Goal: Task Accomplishment & Management: Manage account settings

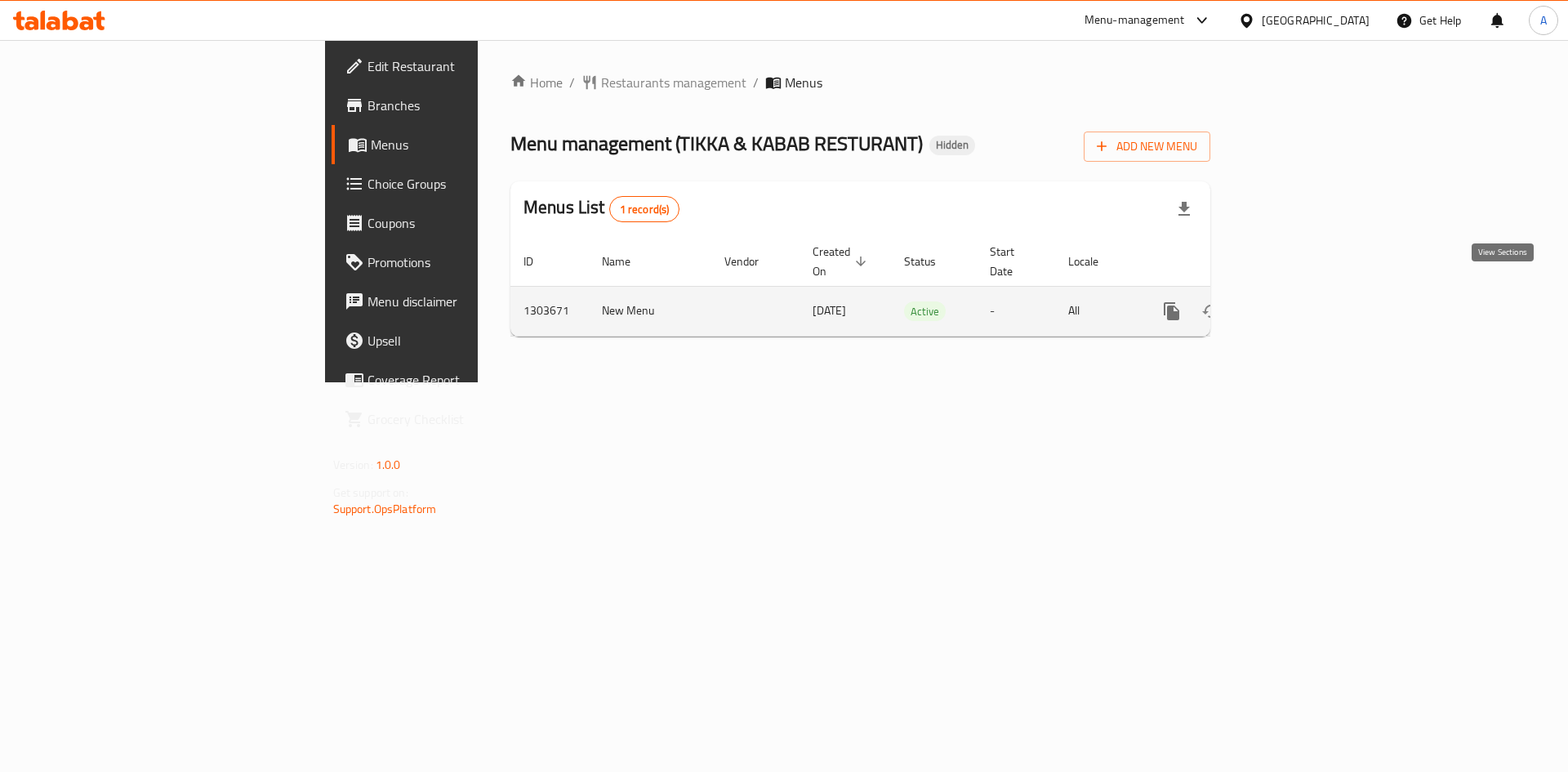
click at [1300, 302] on icon "enhanced table" at bounding box center [1290, 311] width 20 height 20
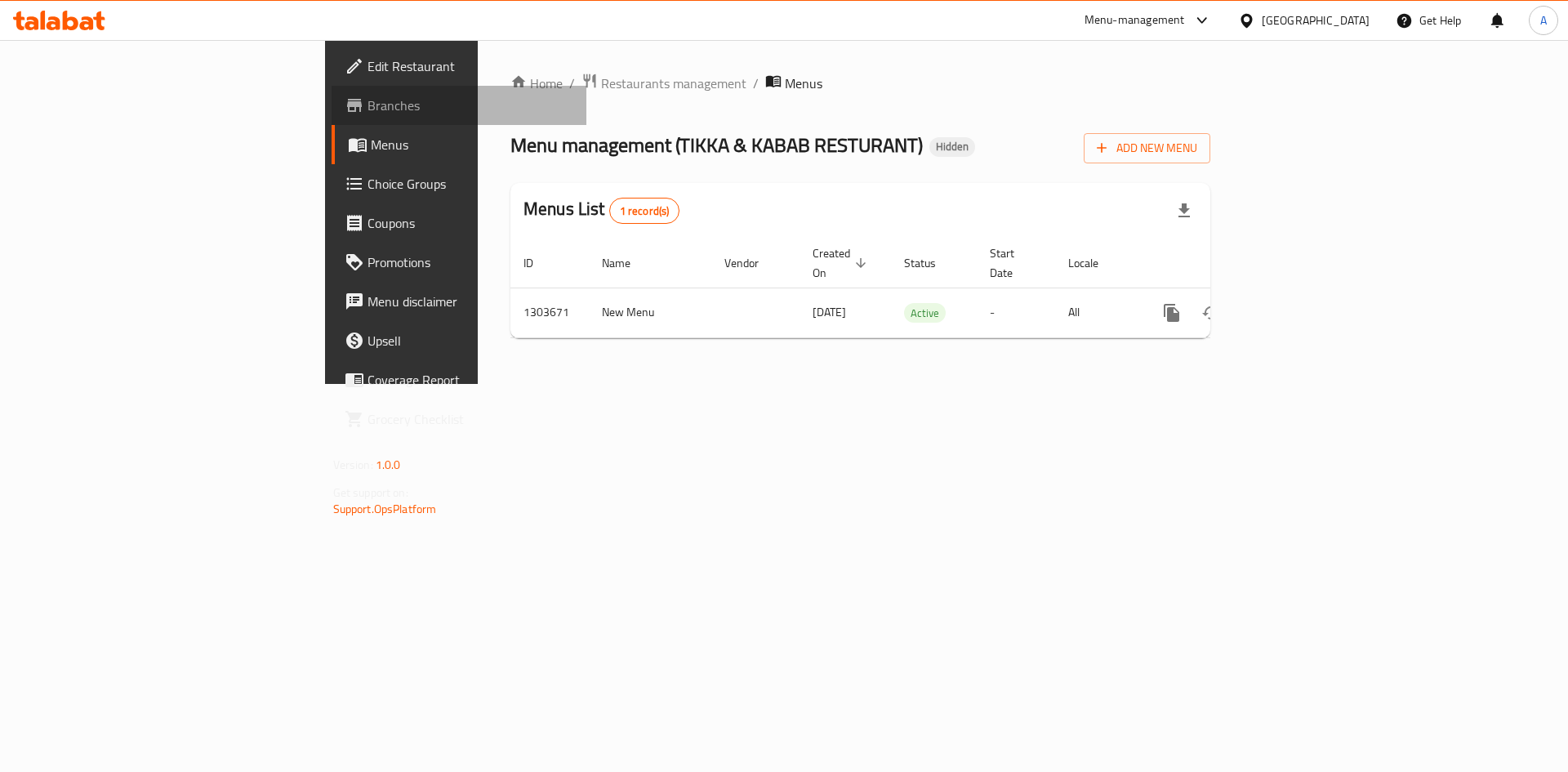
click at [367, 96] on span "Branches" at bounding box center [470, 105] width 207 height 20
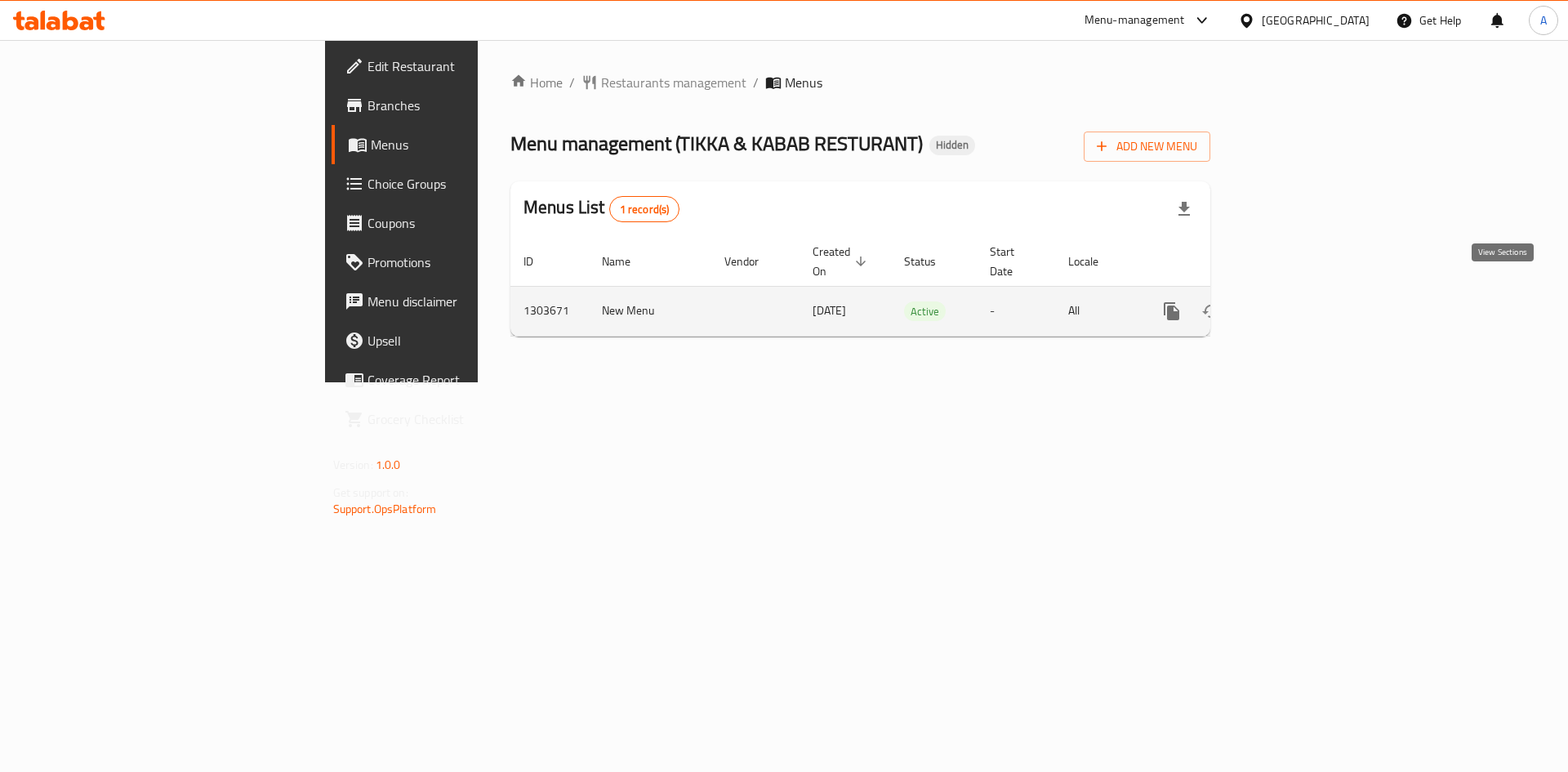
click at [1309, 292] on link "enhanced table" at bounding box center [1290, 311] width 40 height 40
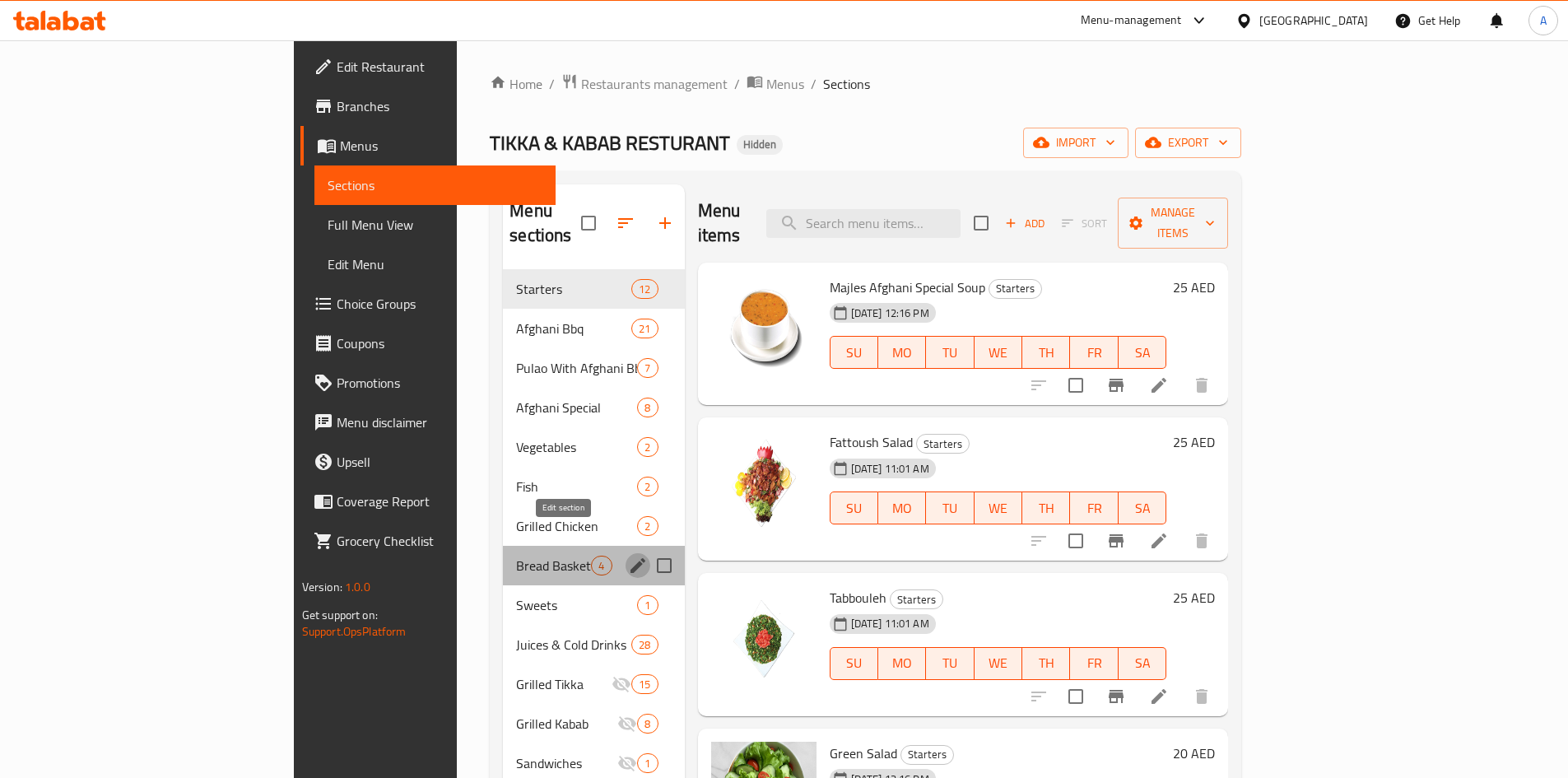
click at [631, 558] on icon "edit" at bounding box center [638, 565] width 15 height 15
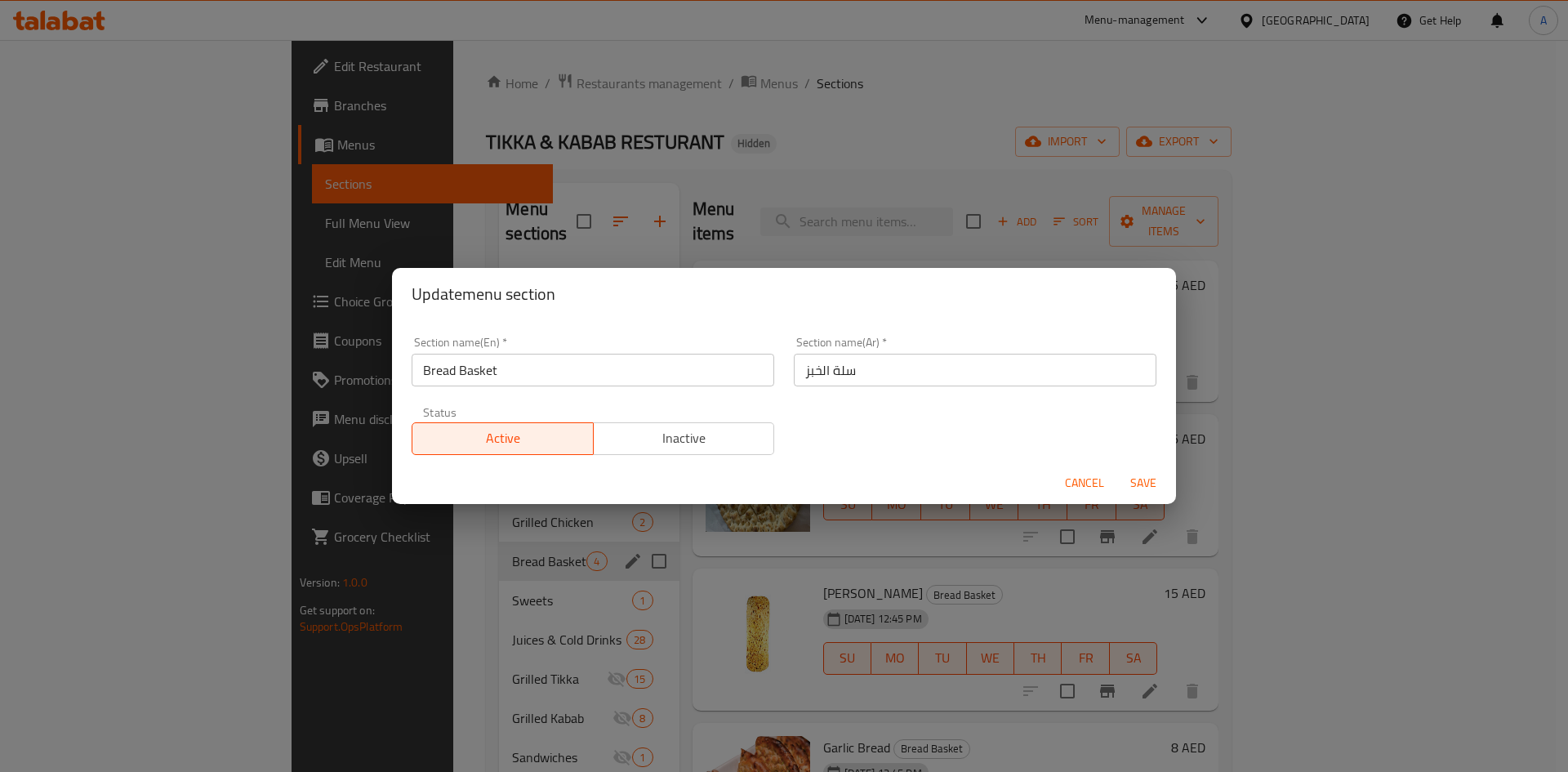
click at [542, 598] on div "Update menu section Section name(En)   * Bread Basket Section name(En) * Sectio…" at bounding box center [784, 386] width 1568 height 772
click at [1088, 489] on span "Cancel" at bounding box center [1085, 483] width 40 height 21
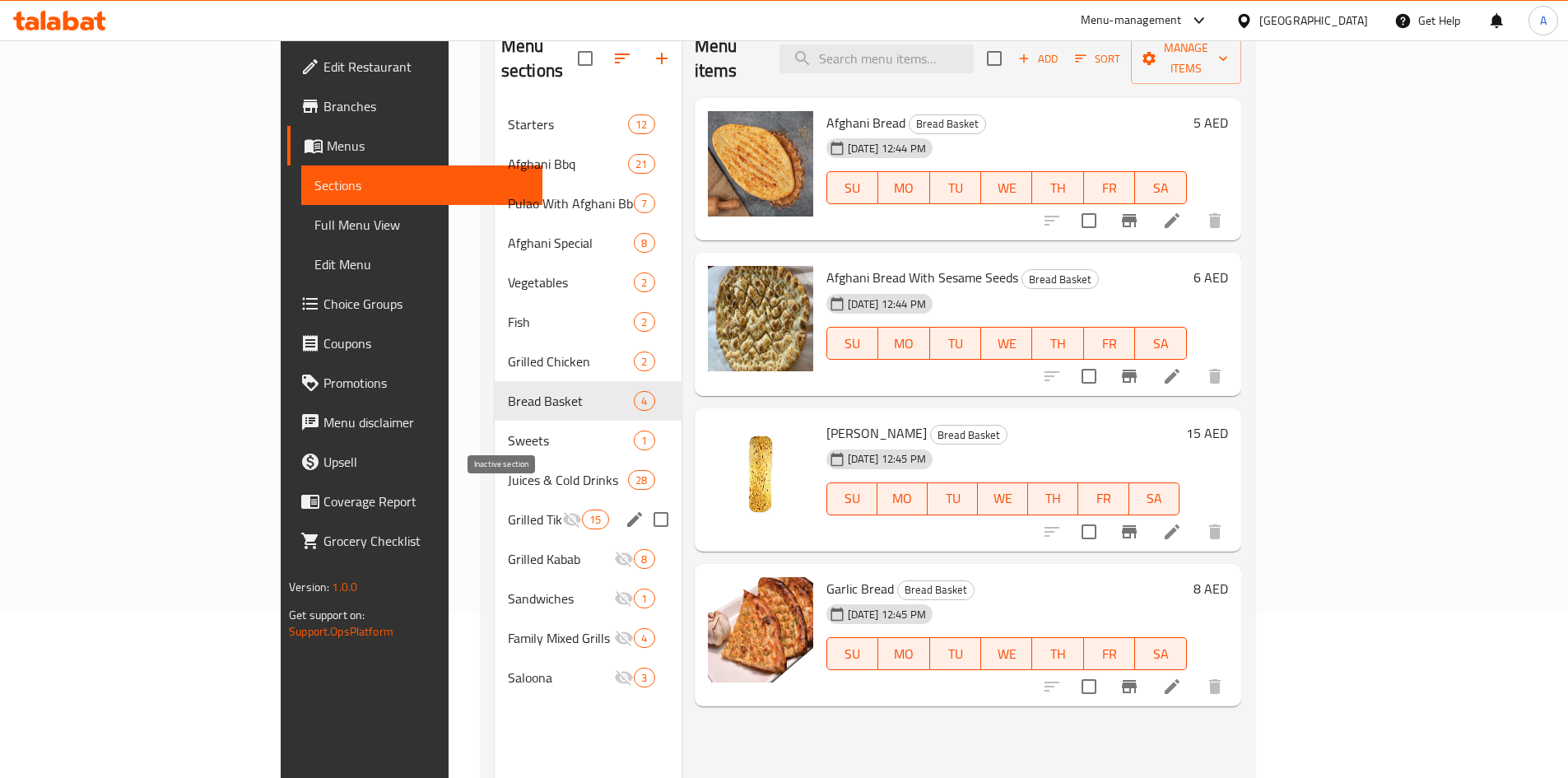
scroll to position [231, 0]
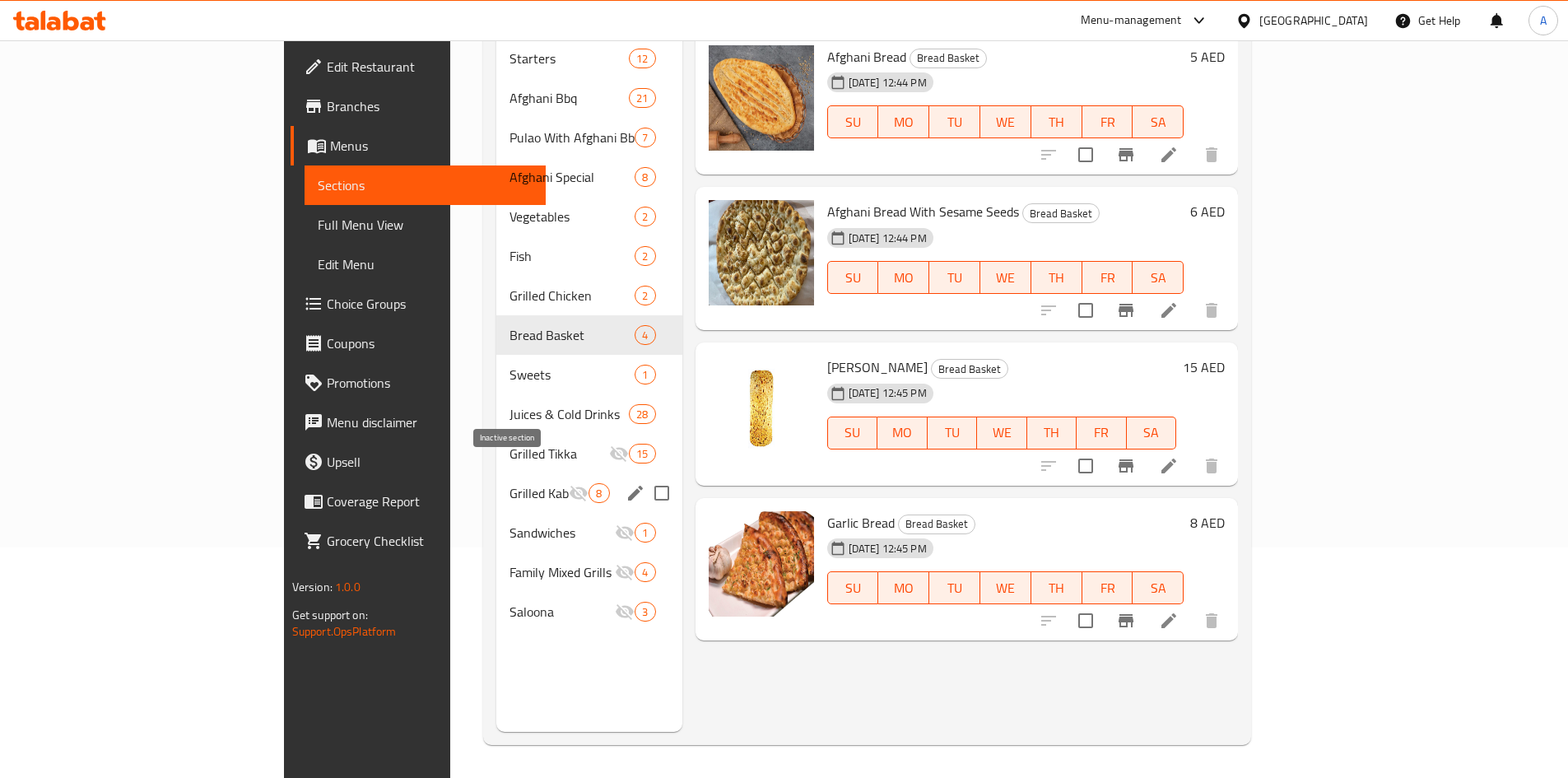
click at [569, 486] on icon "Menu sections" at bounding box center [579, 493] width 18 height 16
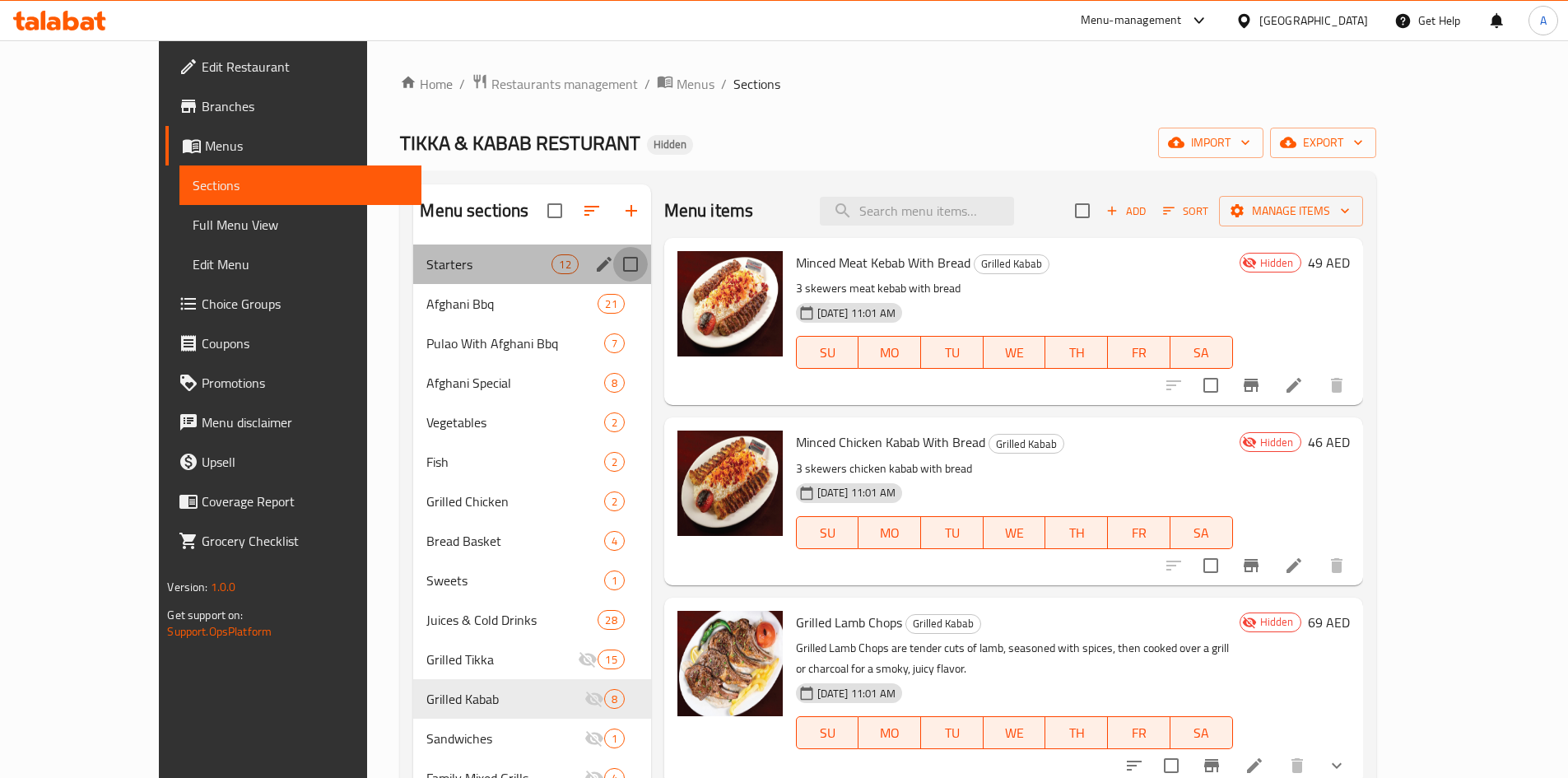
click at [613, 262] on input "Menu sections" at bounding box center [631, 265] width 35 height 35
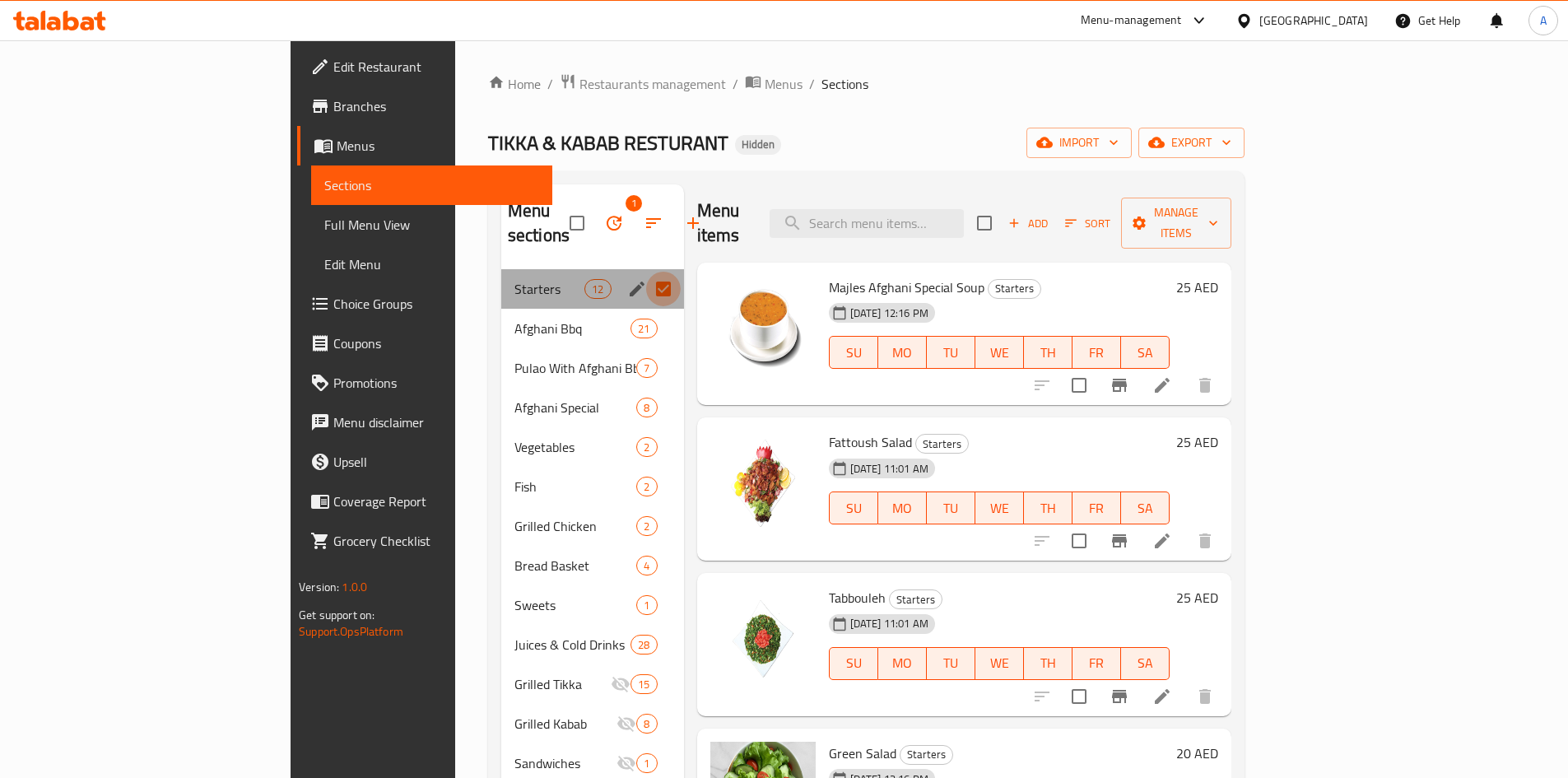
click at [647, 272] on input "Menu sections" at bounding box center [664, 289] width 35 height 35
checkbox input "false"
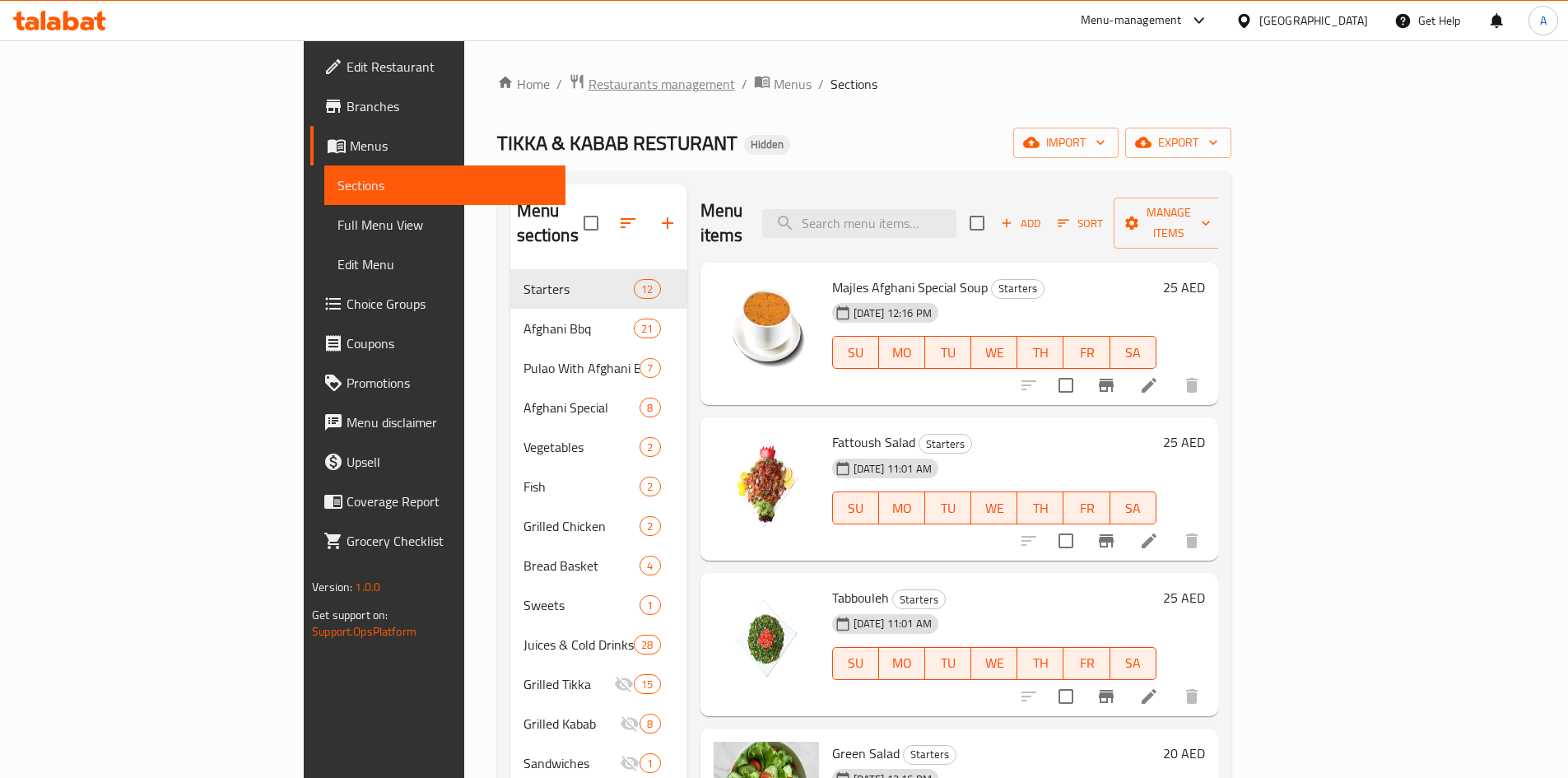
click at [589, 78] on span "Restaurants management" at bounding box center [662, 84] width 147 height 20
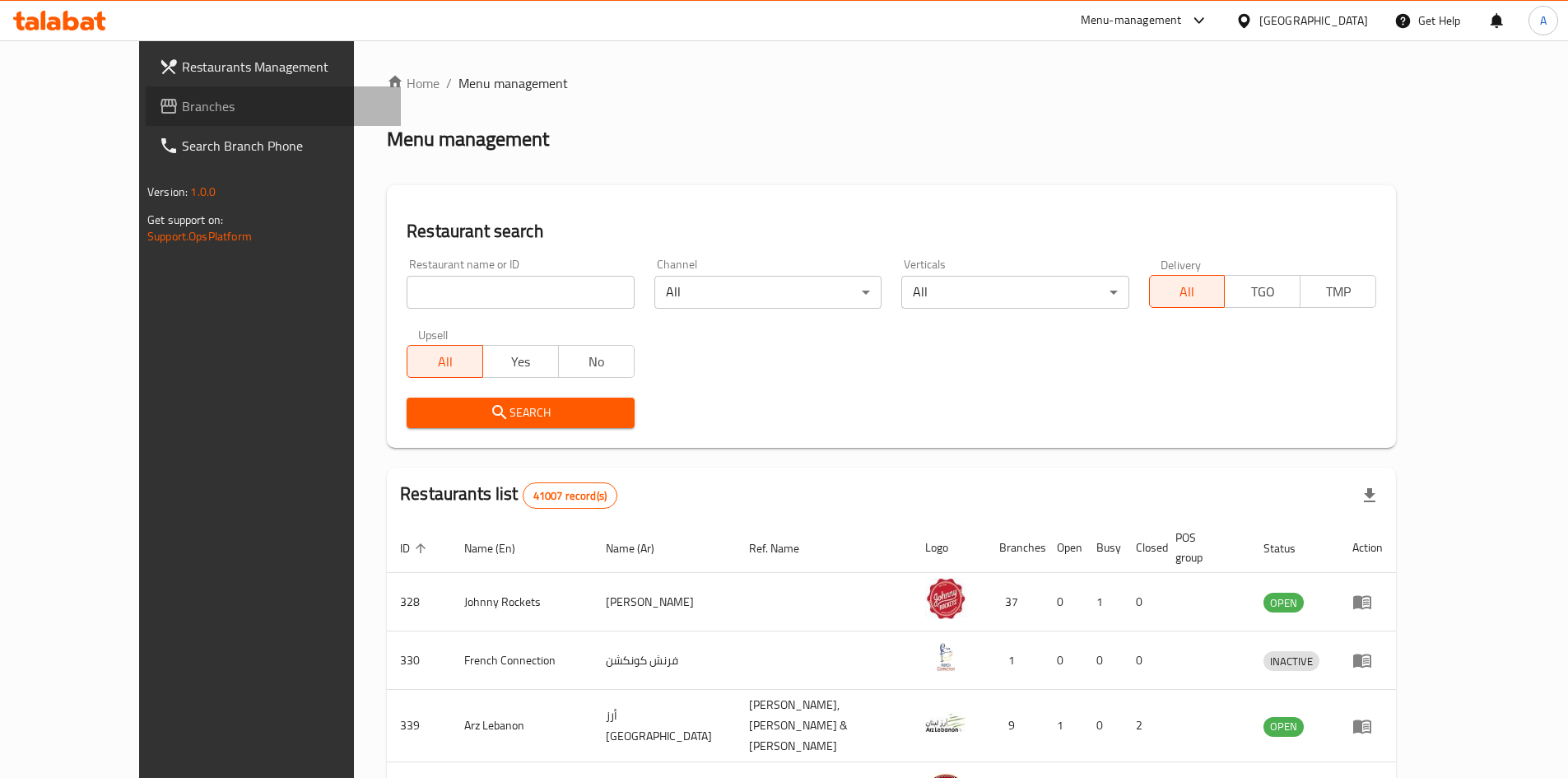
click at [182, 111] on span "Branches" at bounding box center [285, 106] width 206 height 20
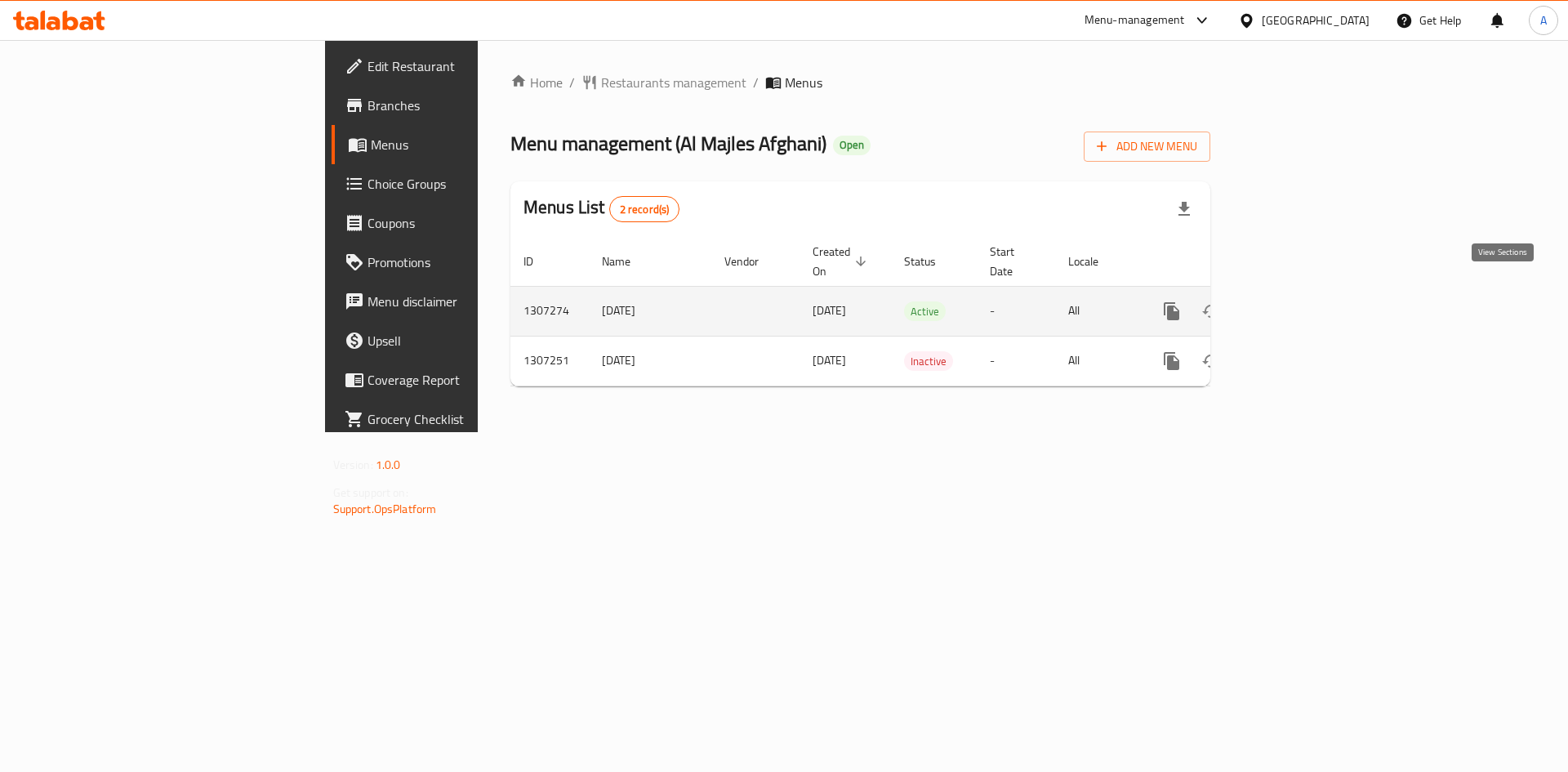
click at [1300, 302] on icon "enhanced table" at bounding box center [1290, 311] width 20 height 20
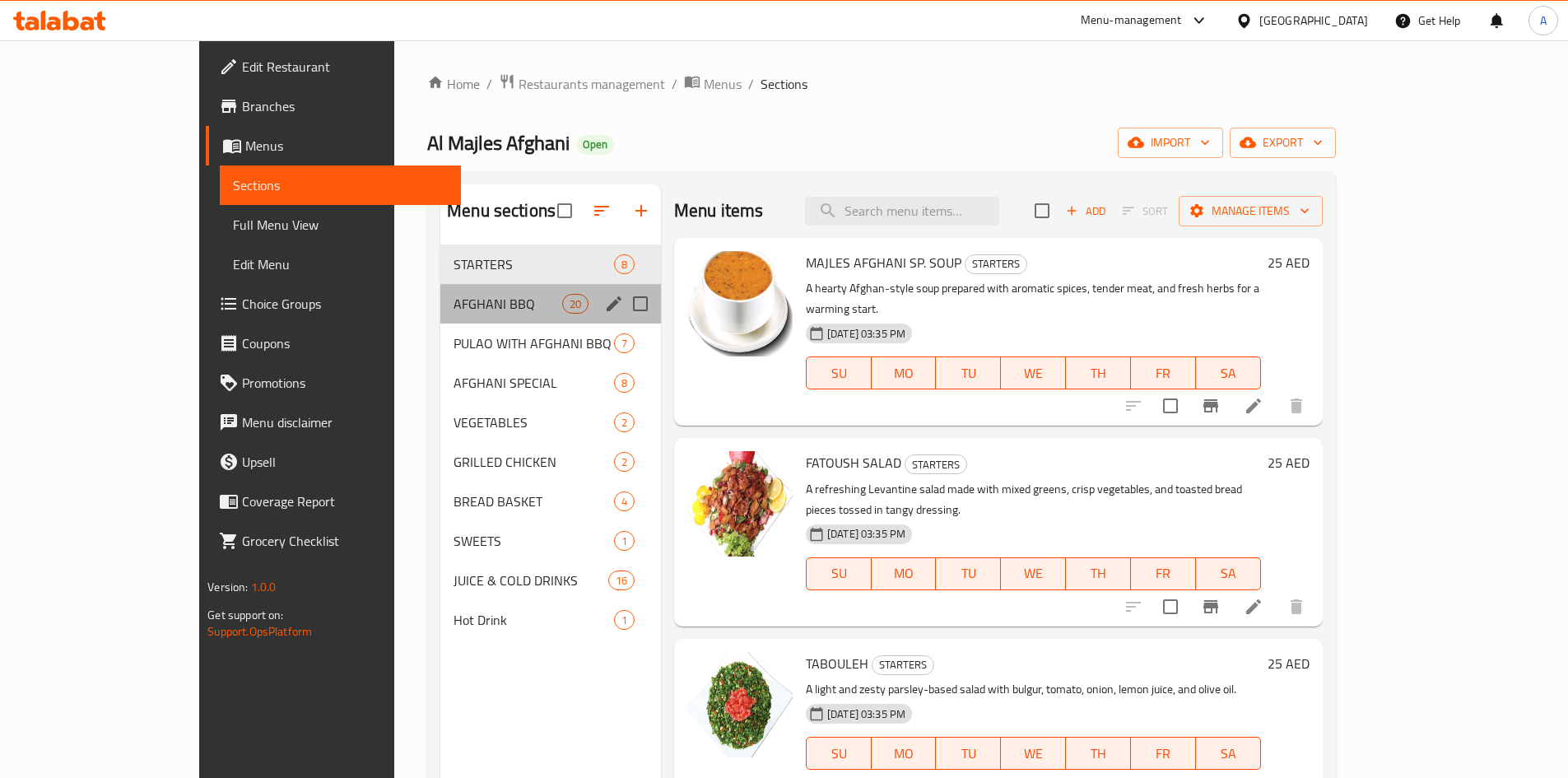
click at [441, 288] on div "AFGHANI BBQ 20" at bounding box center [551, 304] width 221 height 40
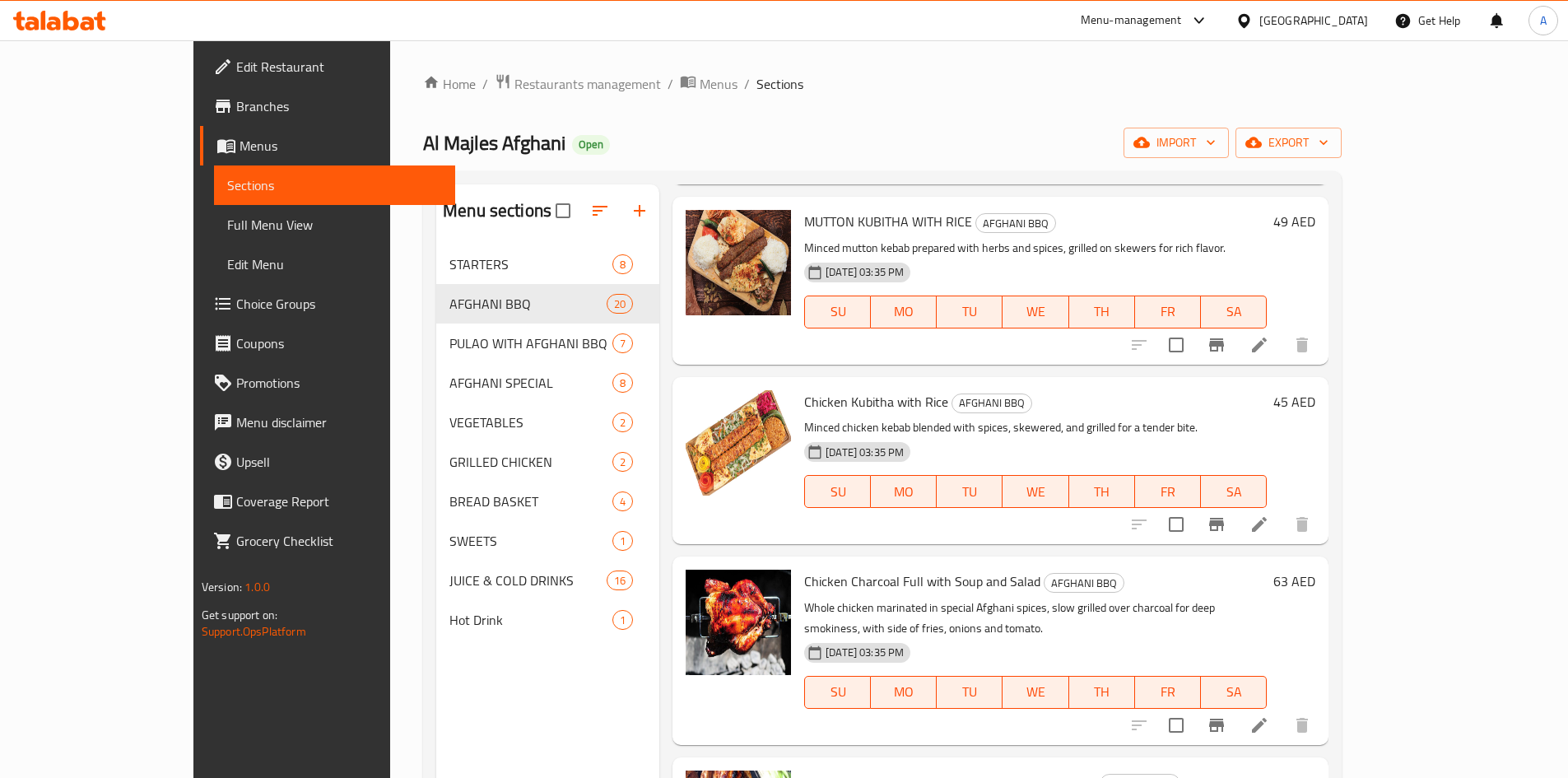
scroll to position [576, 0]
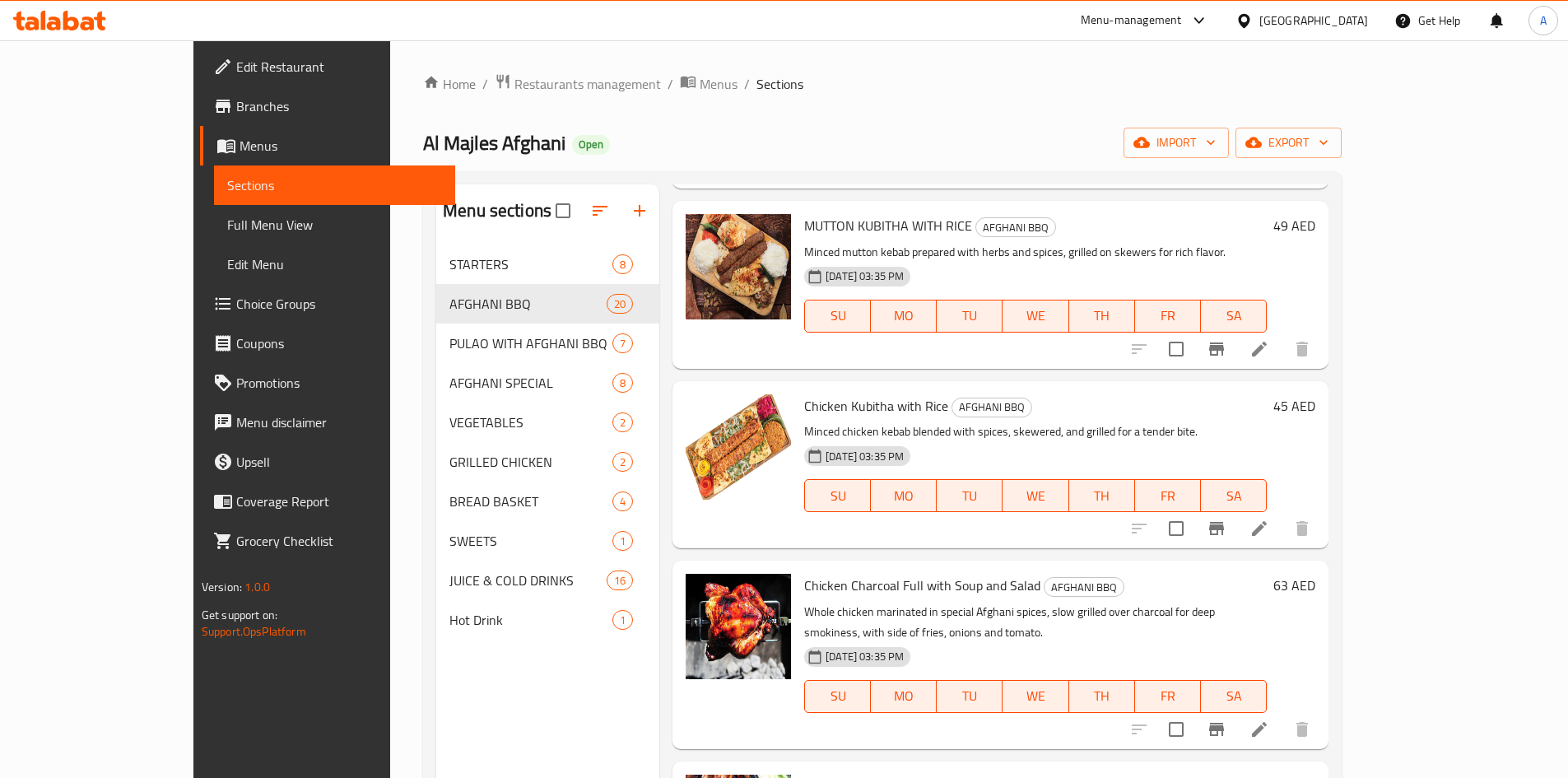
click at [566, 24] on div "Menu-management United Arab Emirates Get Help A" at bounding box center [784, 21] width 1568 height 40
click at [515, 77] on span "Restaurants management" at bounding box center [588, 84] width 147 height 20
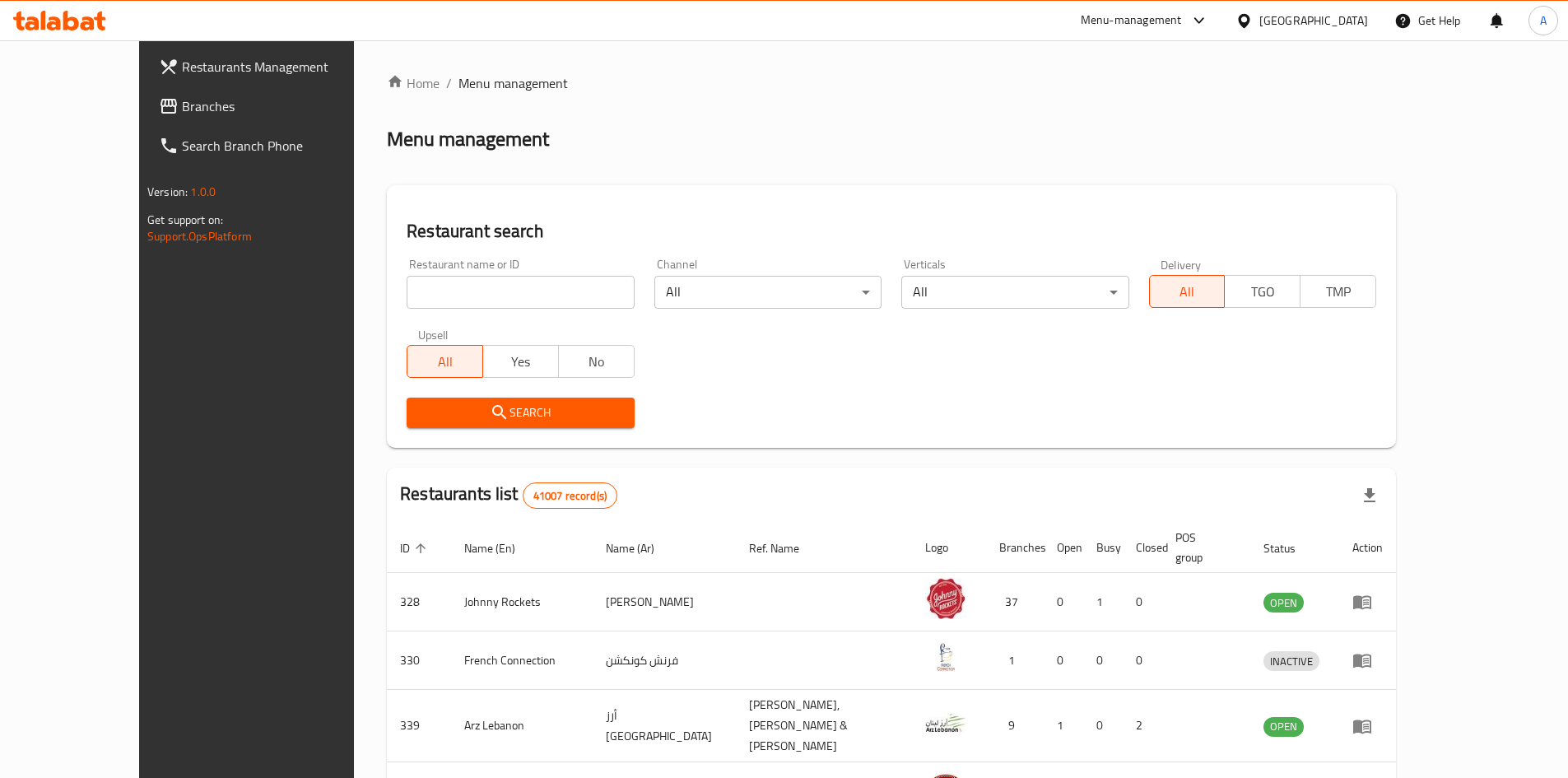
click at [146, 121] on link "Branches" at bounding box center [273, 106] width 255 height 40
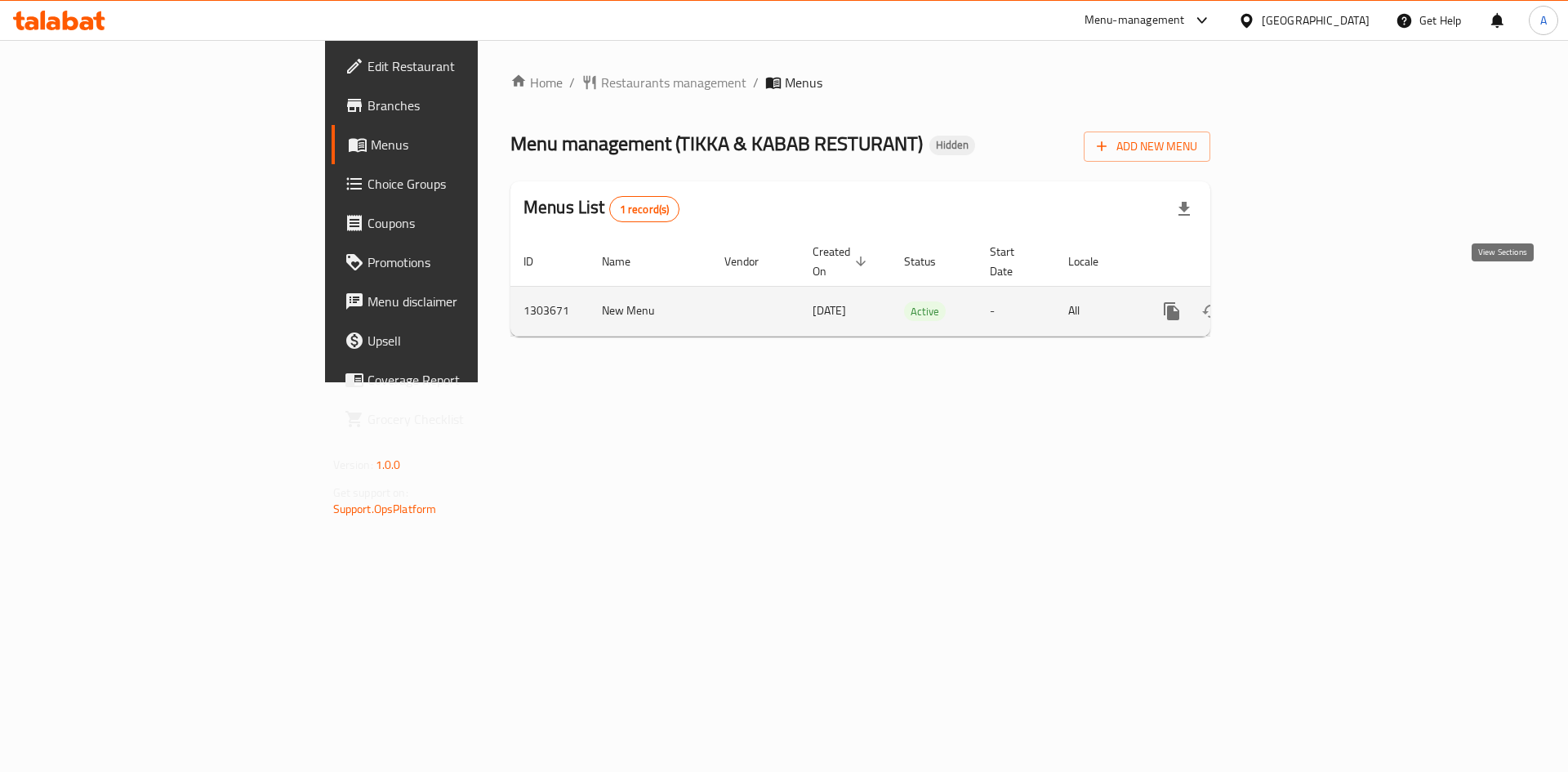
click at [1309, 301] on link "enhanced table" at bounding box center [1290, 311] width 40 height 40
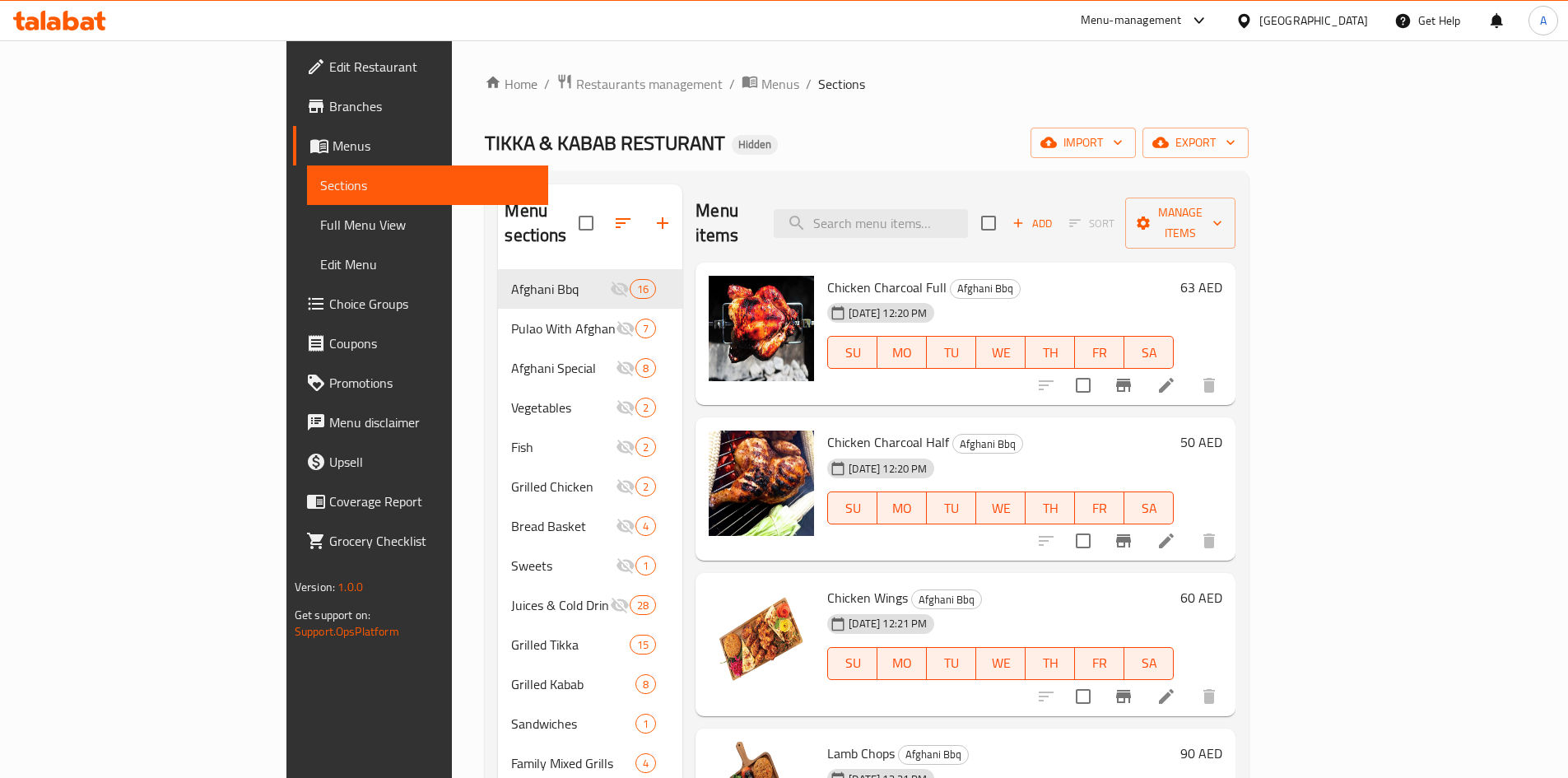
click at [458, 59] on div "Home / Restaurants management / Menus / Sections TIKKA & KABAB RESTURANT Hidden…" at bounding box center [867, 525] width 830 height 968
click at [576, 84] on span "Restaurants management" at bounding box center [649, 84] width 147 height 20
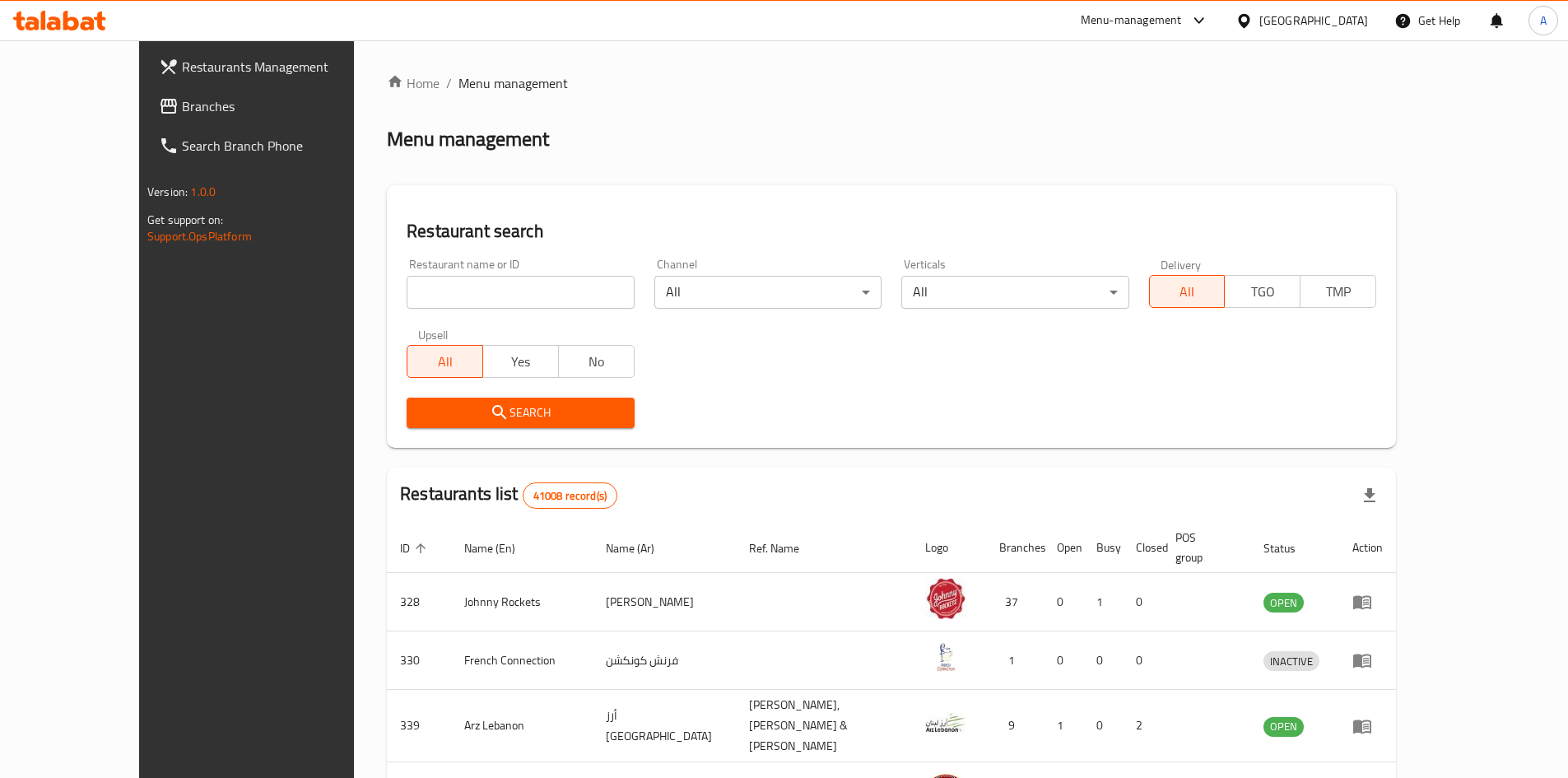
click at [182, 115] on span "Branches" at bounding box center [285, 106] width 206 height 20
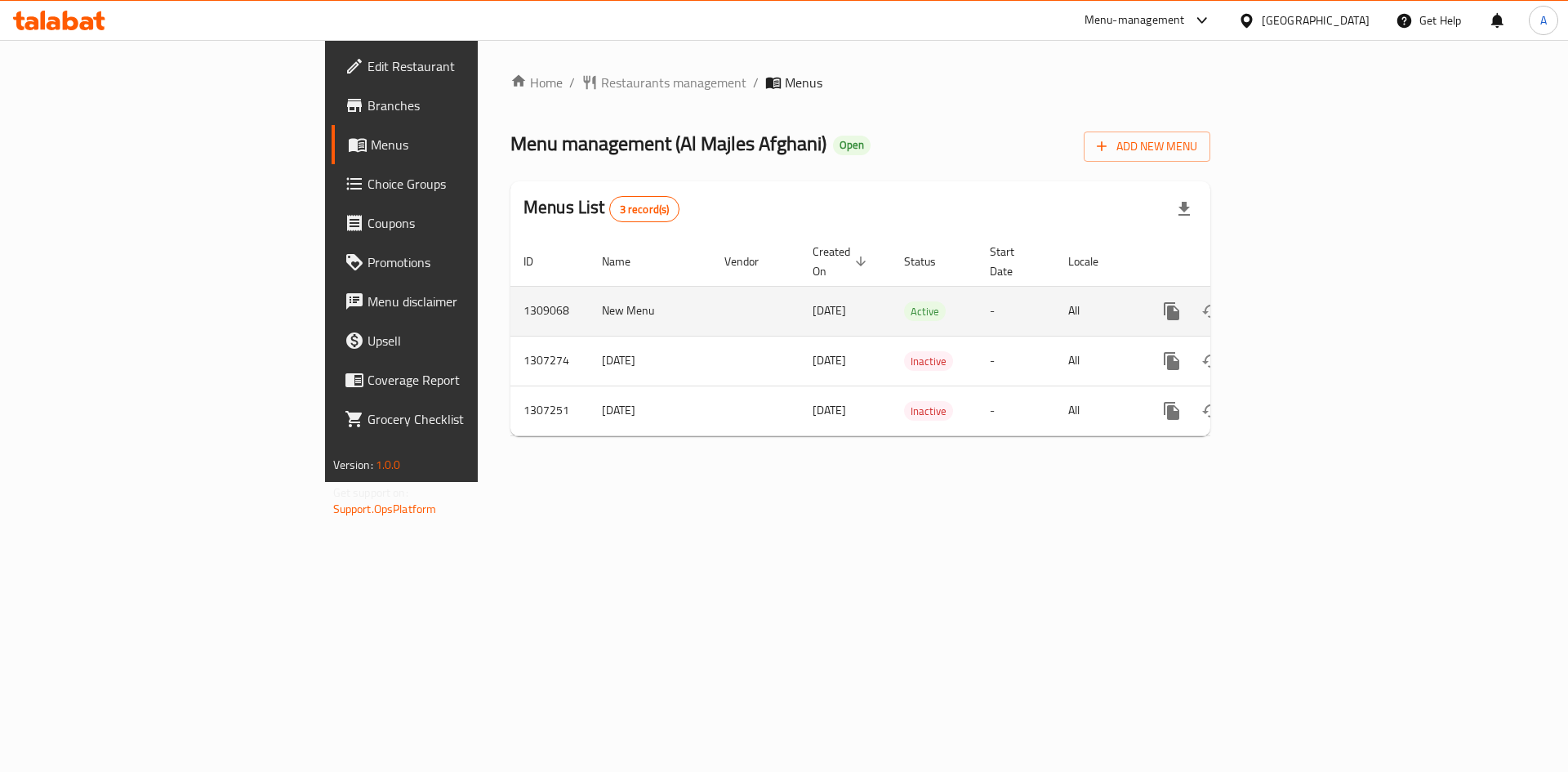
click at [1297, 304] on icon "enhanced table" at bounding box center [1290, 311] width 15 height 15
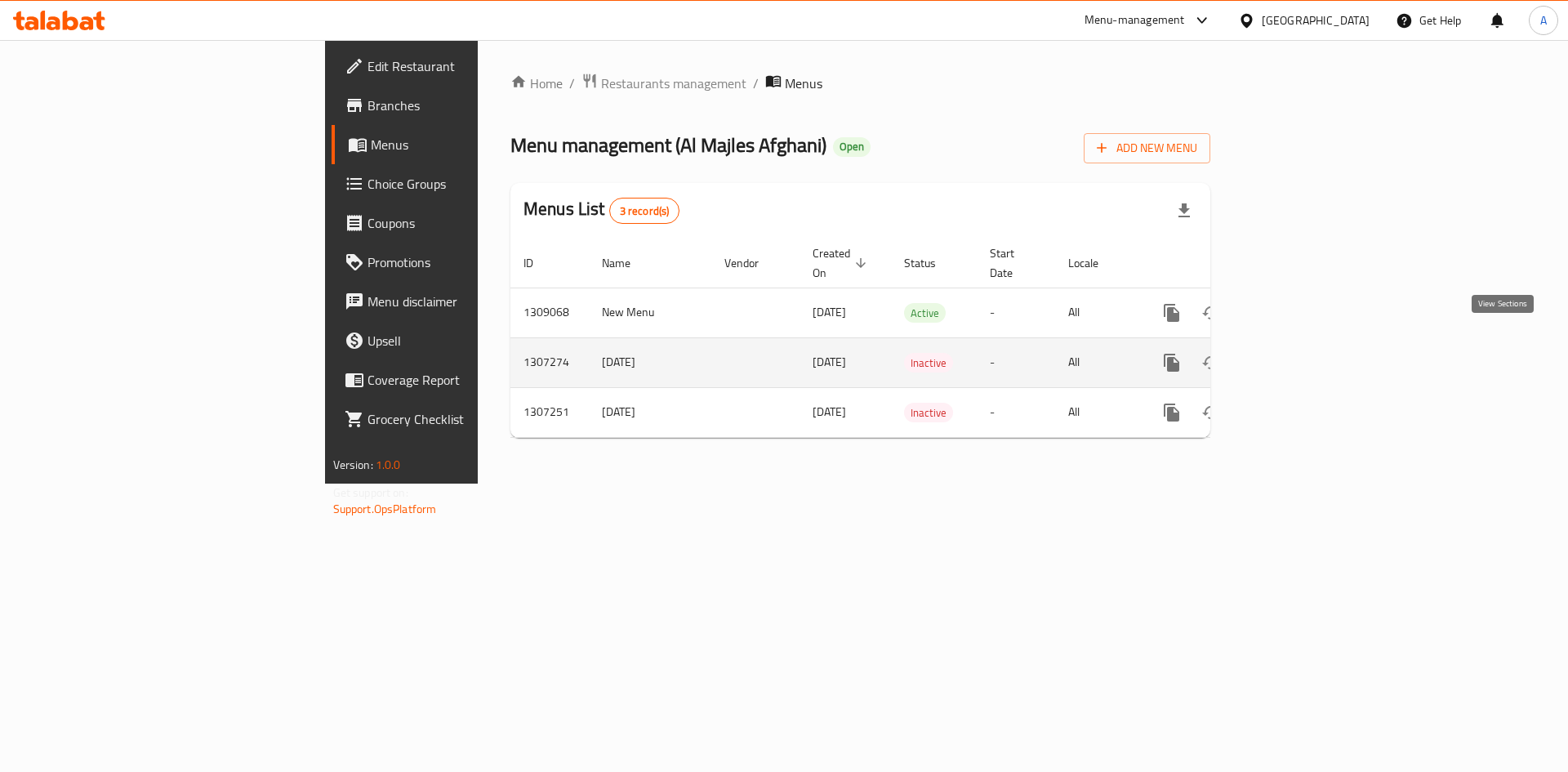
click at [1309, 344] on link "enhanced table" at bounding box center [1290, 363] width 40 height 40
